Goal: Task Accomplishment & Management: Manage account settings

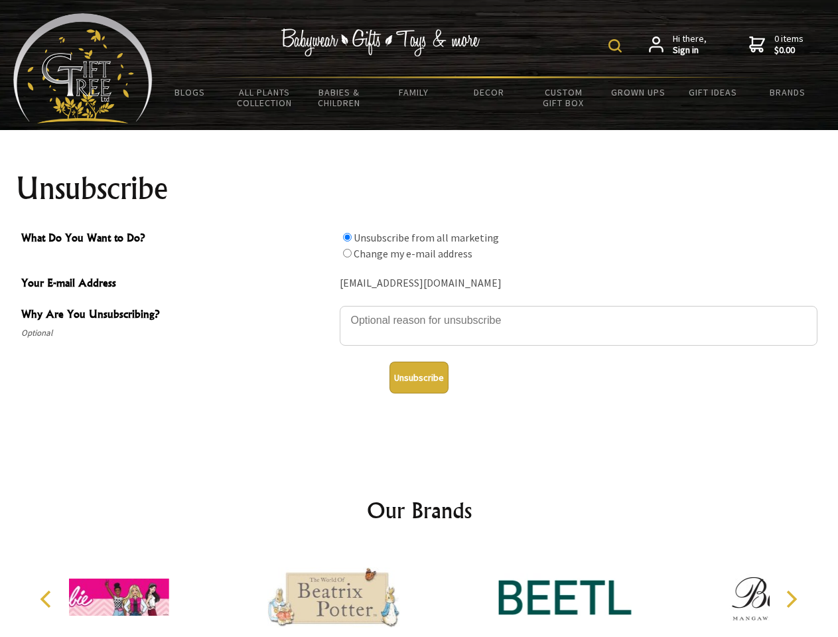
click at [617, 46] on img at bounding box center [615, 45] width 13 height 13
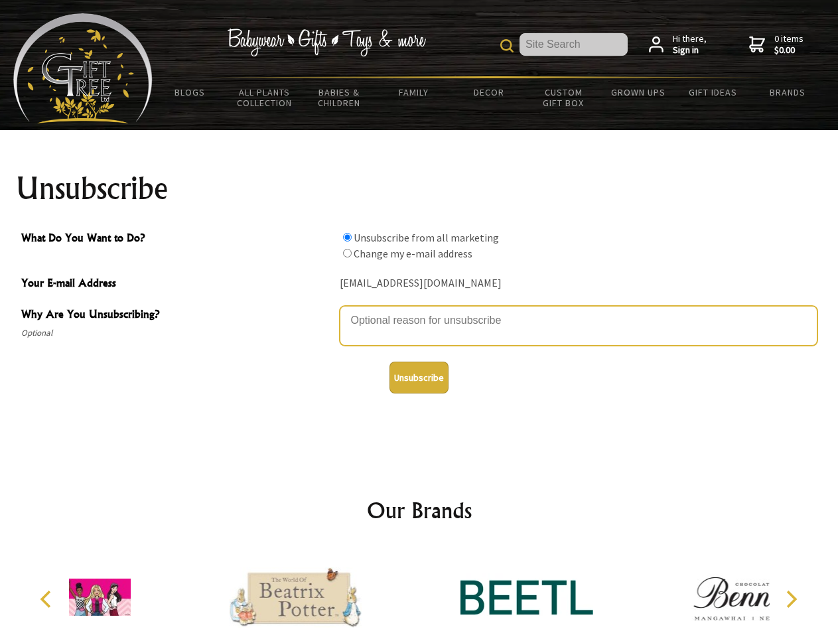
click at [419, 311] on textarea "Why Are You Unsubscribing?" at bounding box center [579, 326] width 478 height 40
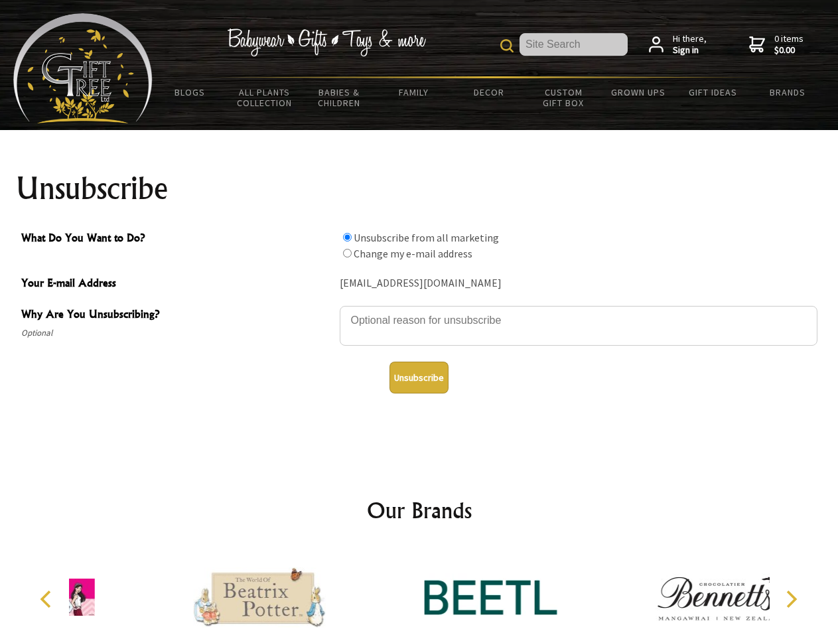
click at [347, 237] on input "What Do You Want to Do?" at bounding box center [347, 237] width 9 height 9
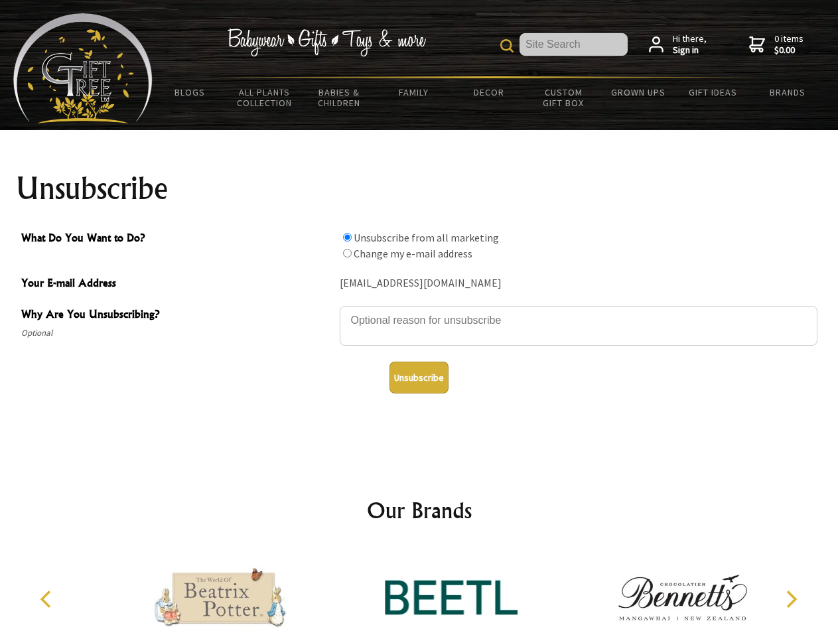
click at [347, 253] on input "What Do You Want to Do?" at bounding box center [347, 253] width 9 height 9
radio input "true"
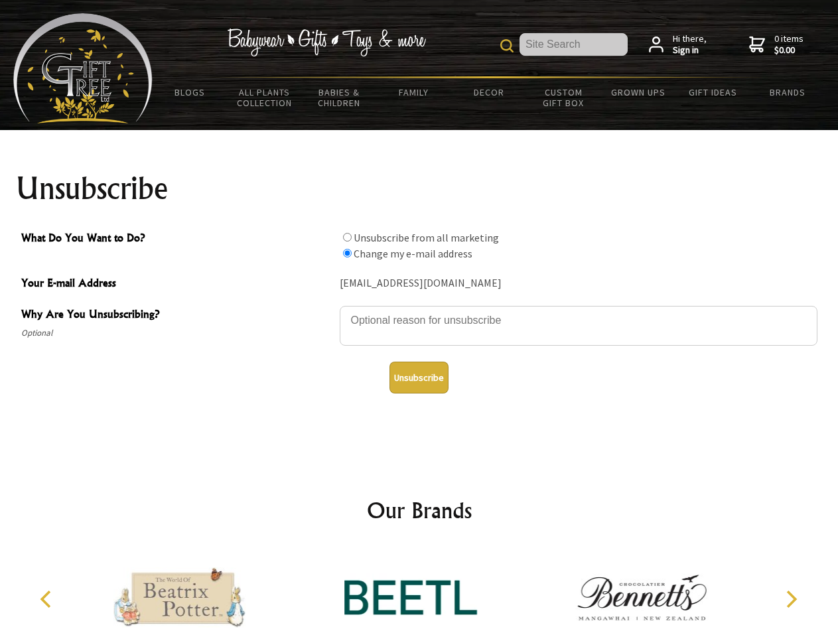
click at [419, 378] on button "Unsubscribe" at bounding box center [419, 378] width 59 height 32
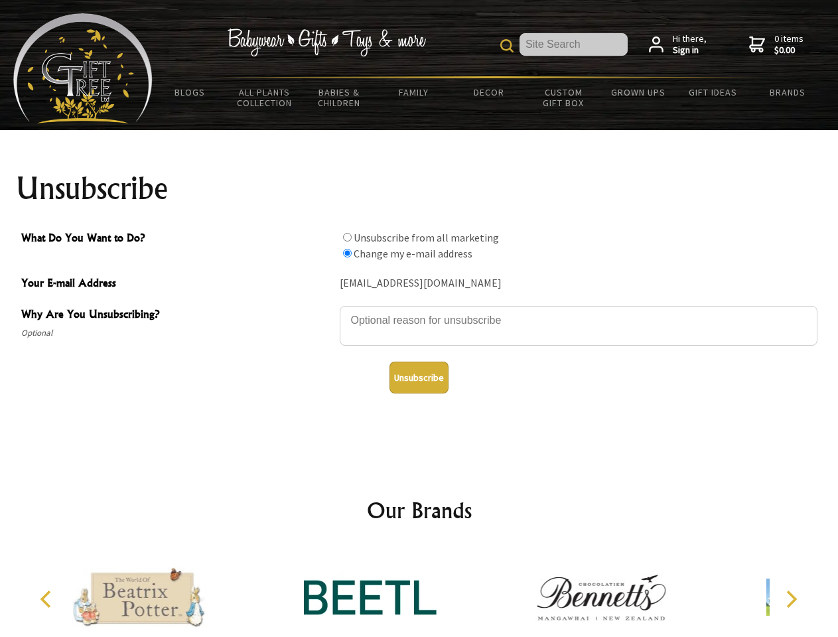
click at [419, 592] on div at bounding box center [369, 600] width 231 height 104
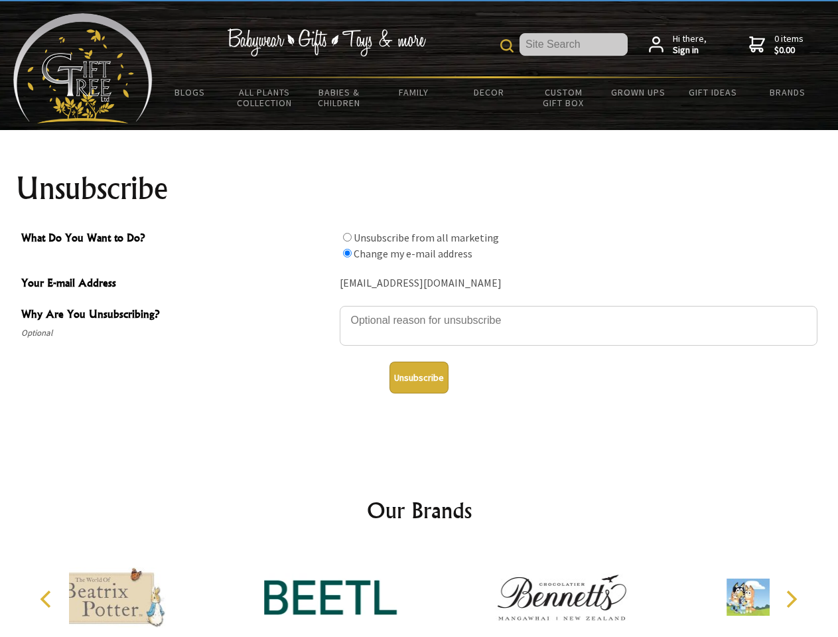
click at [48, 599] on icon "Previous" at bounding box center [46, 599] width 17 height 17
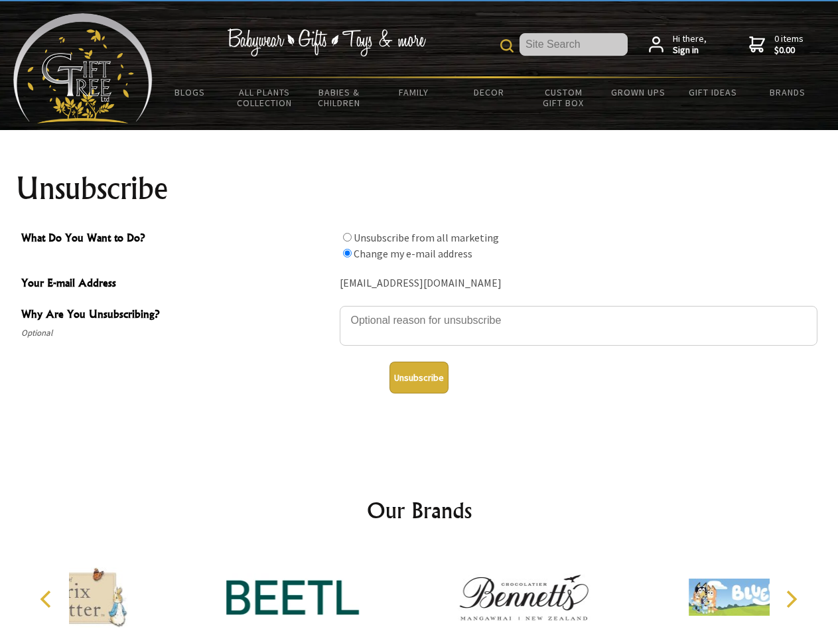
click at [791, 599] on icon "Next" at bounding box center [790, 599] width 17 height 17
